Goal: Find specific page/section: Find specific page/section

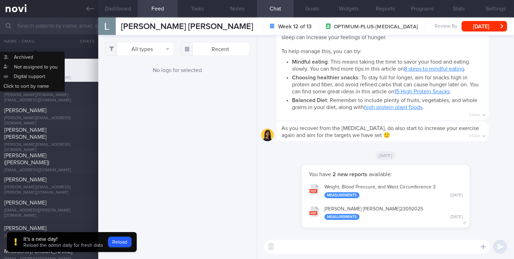
select select "6"
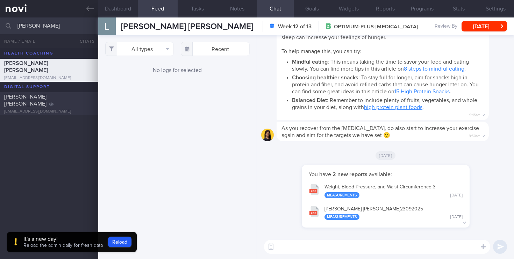
type input "[PERSON_NAME]"
click at [70, 105] on div "[PERSON_NAME] Kirtland [EMAIL_ADDRESS][DOMAIN_NAME]" at bounding box center [49, 103] width 98 height 21
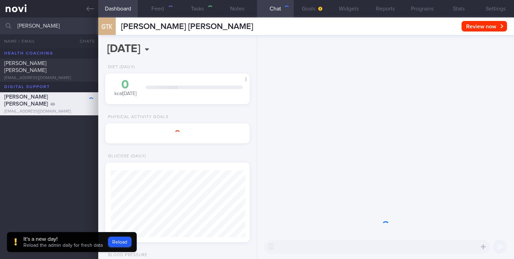
select select "8"
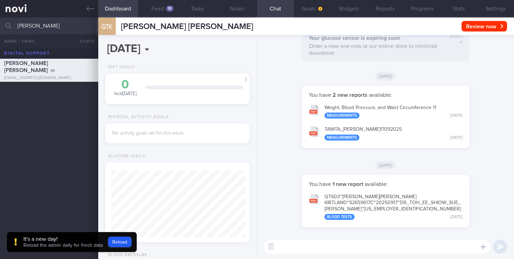
scroll to position [67, 135]
click at [169, 9] on div "10" at bounding box center [169, 9] width 7 height 6
